Goal: Task Accomplishment & Management: Manage account settings

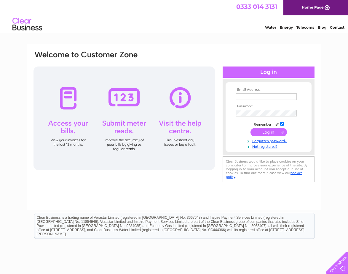
type input "accounts@kimberleycaravans.co.uk"
click at [267, 132] on input "submit" at bounding box center [268, 132] width 36 height 8
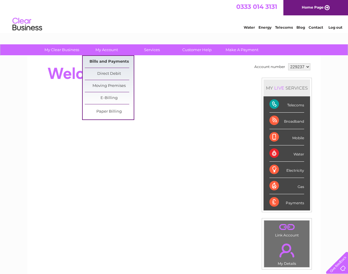
click at [110, 63] on link "Bills and Payments" at bounding box center [109, 62] width 49 height 12
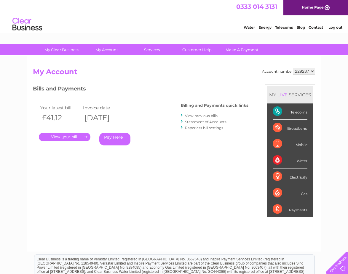
click at [58, 138] on link "." at bounding box center [65, 137] width 52 height 9
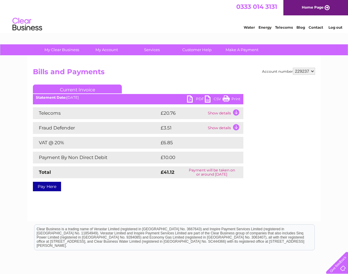
click at [188, 97] on link "PDF" at bounding box center [196, 100] width 18 height 9
